Goal: Information Seeking & Learning: Learn about a topic

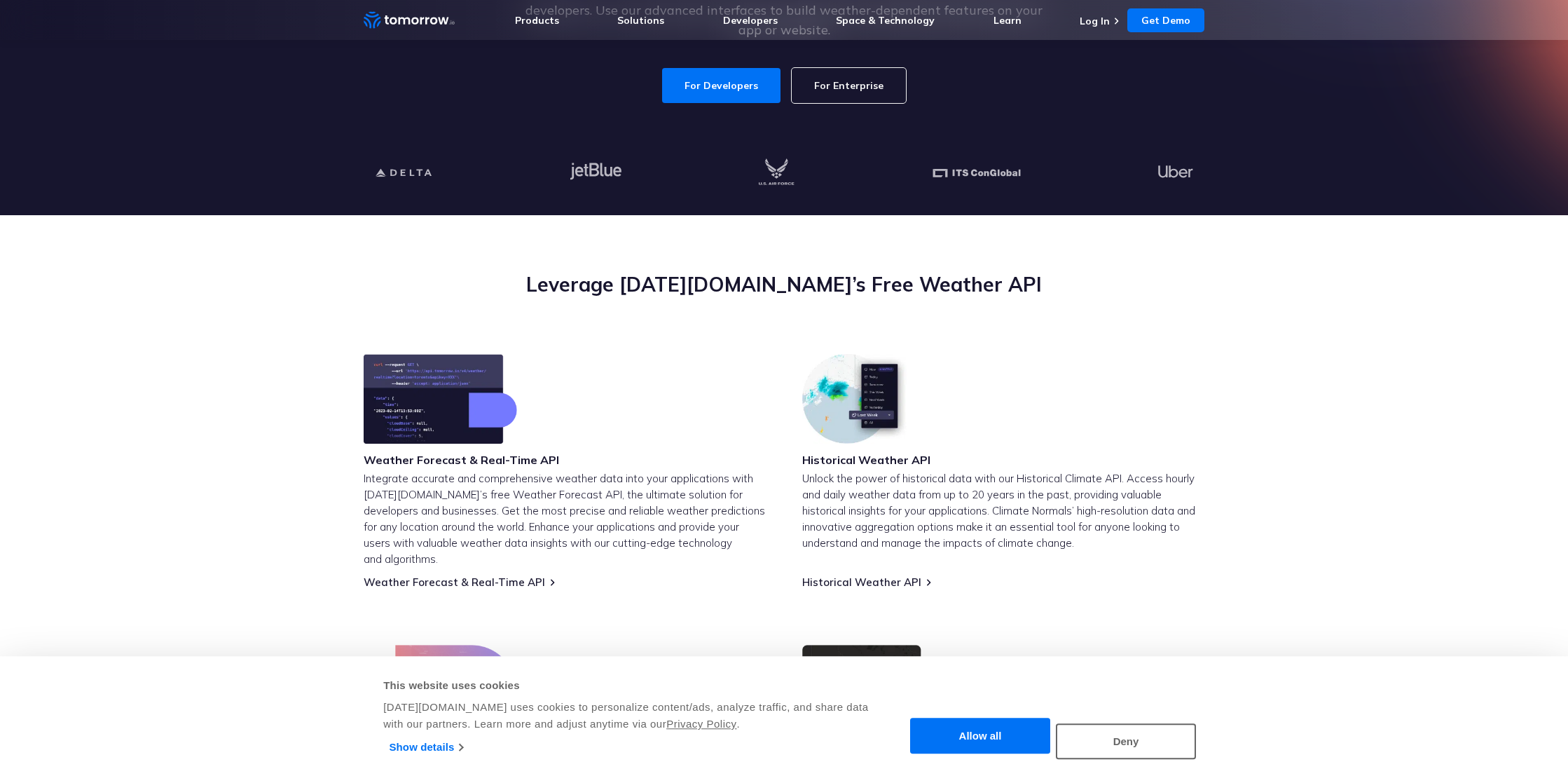
scroll to position [362, 0]
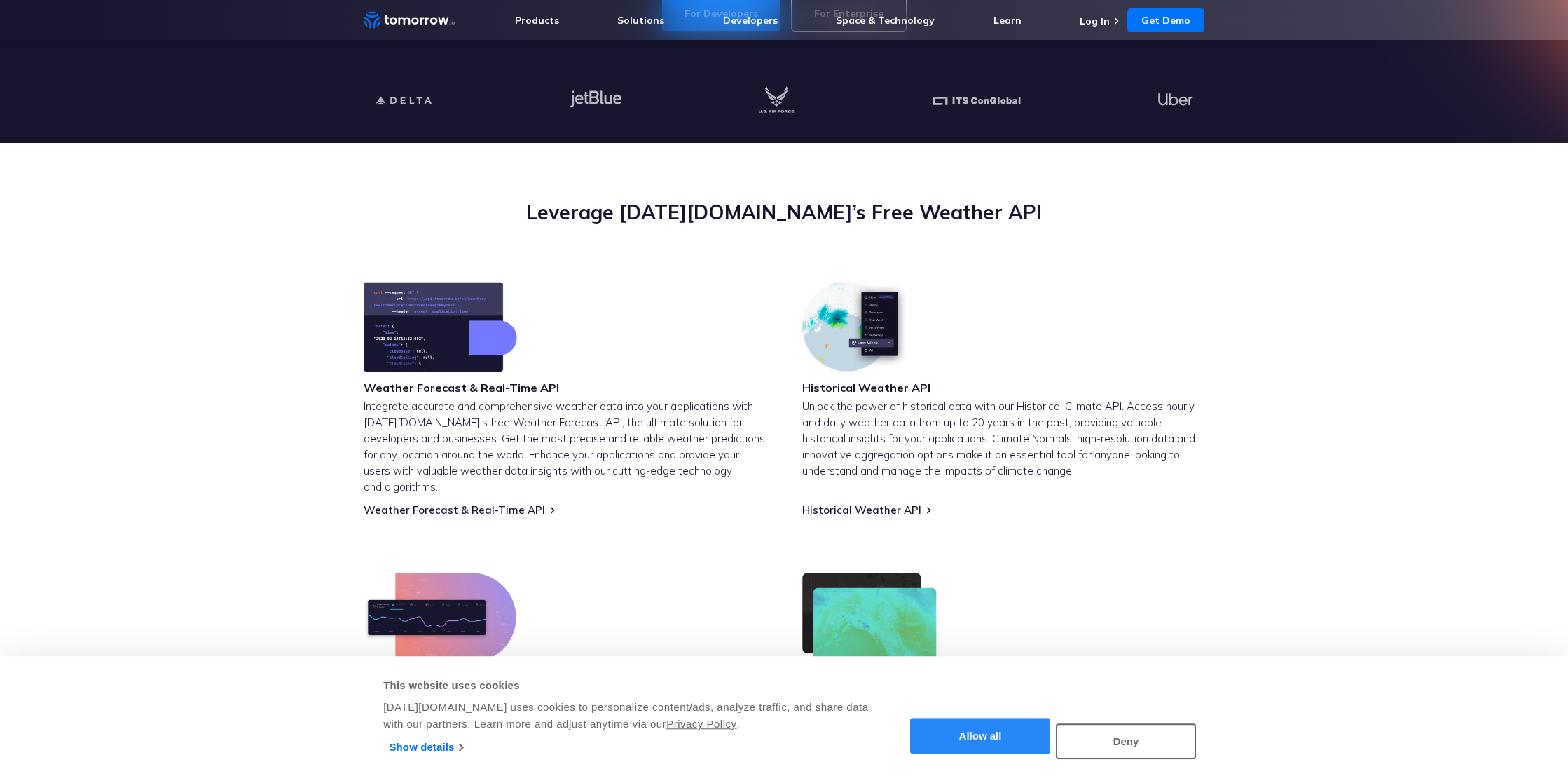
click at [988, 731] on button "Allow all" at bounding box center [979, 736] width 140 height 36
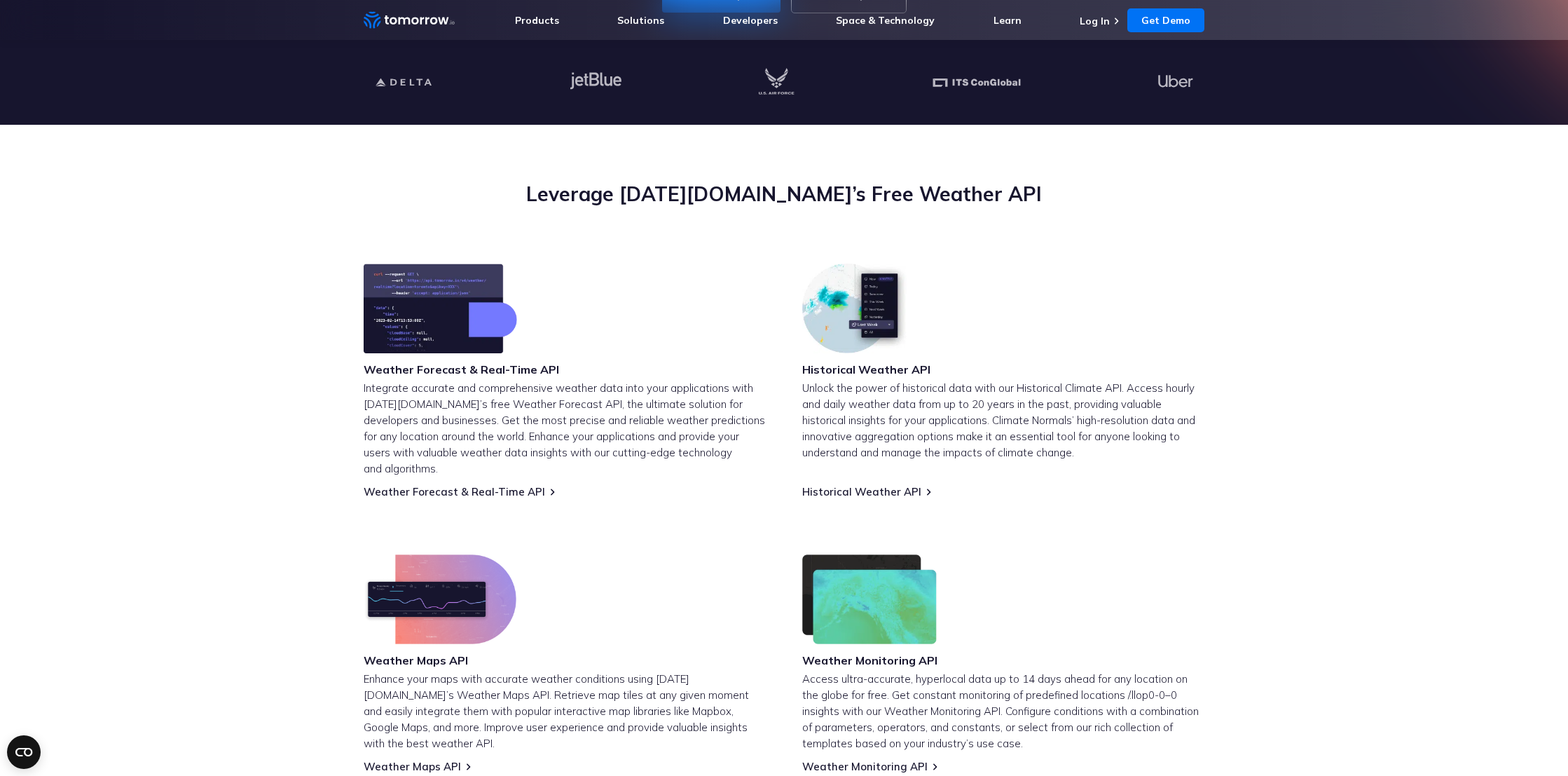
scroll to position [389, 0]
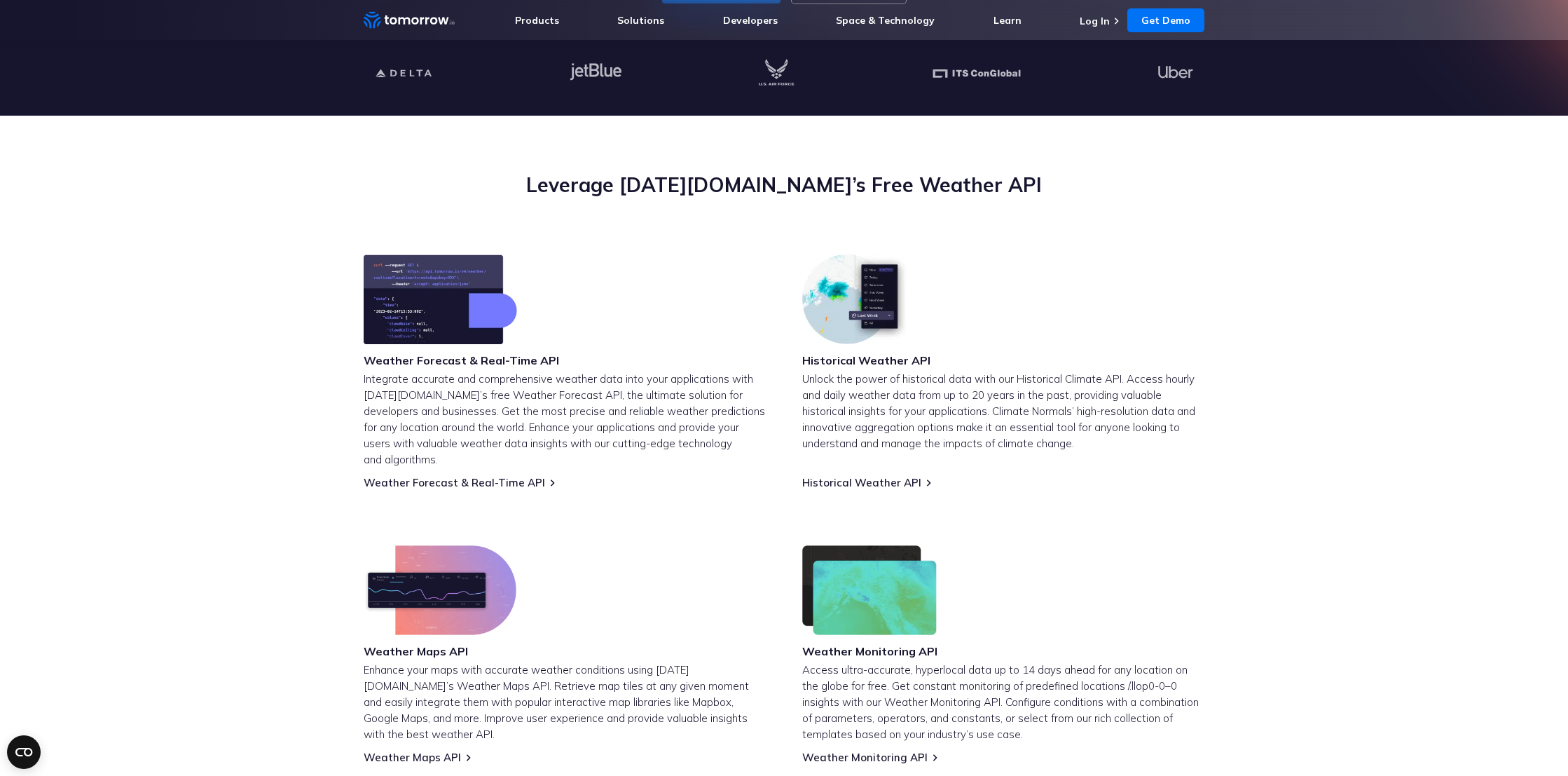
click at [435, 321] on img at bounding box center [440, 300] width 154 height 90
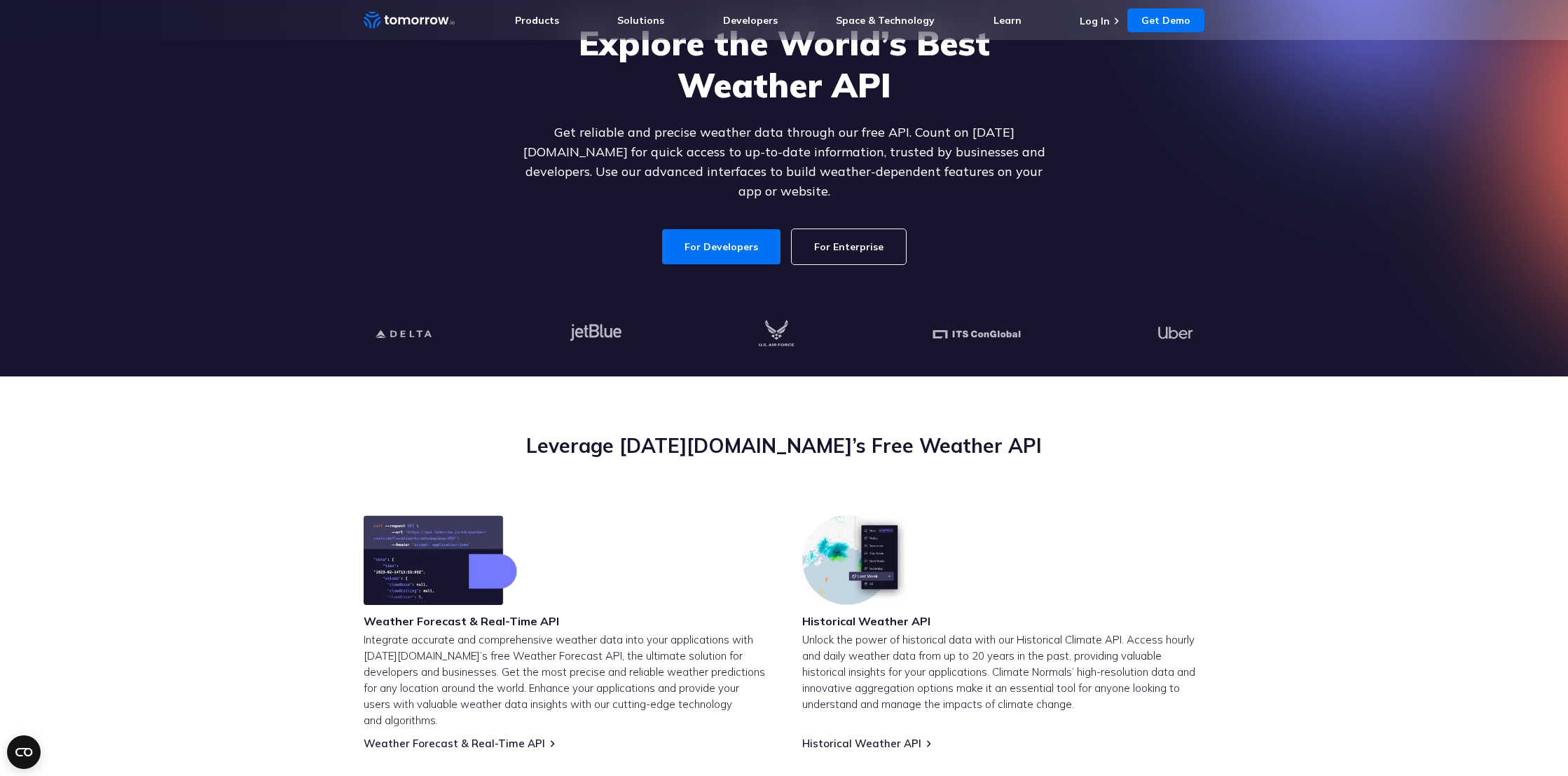
scroll to position [0, 0]
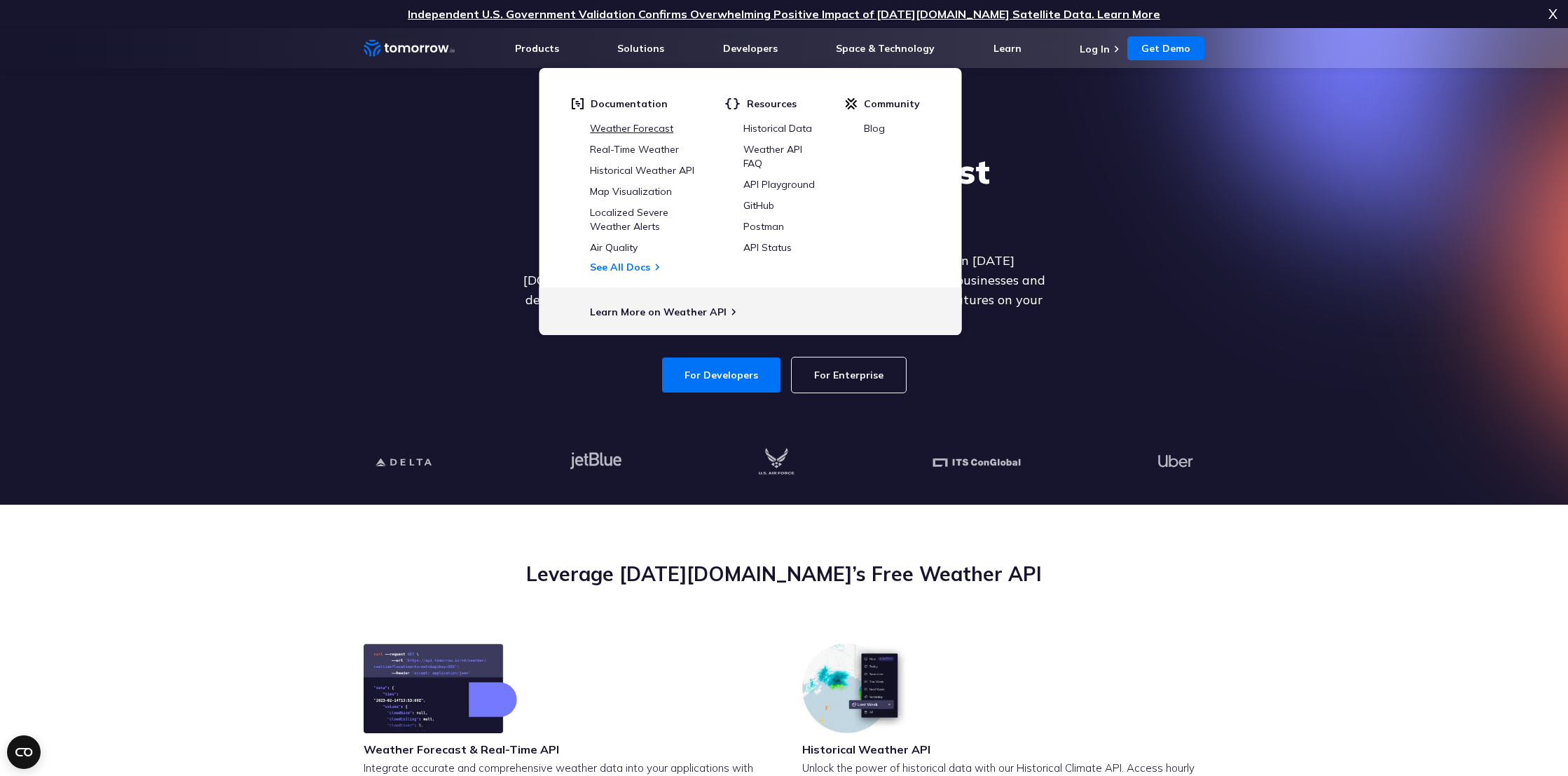
click at [648, 125] on link "Weather Forecast" at bounding box center [631, 128] width 83 height 13
